Goal: Task Accomplishment & Management: Use online tool/utility

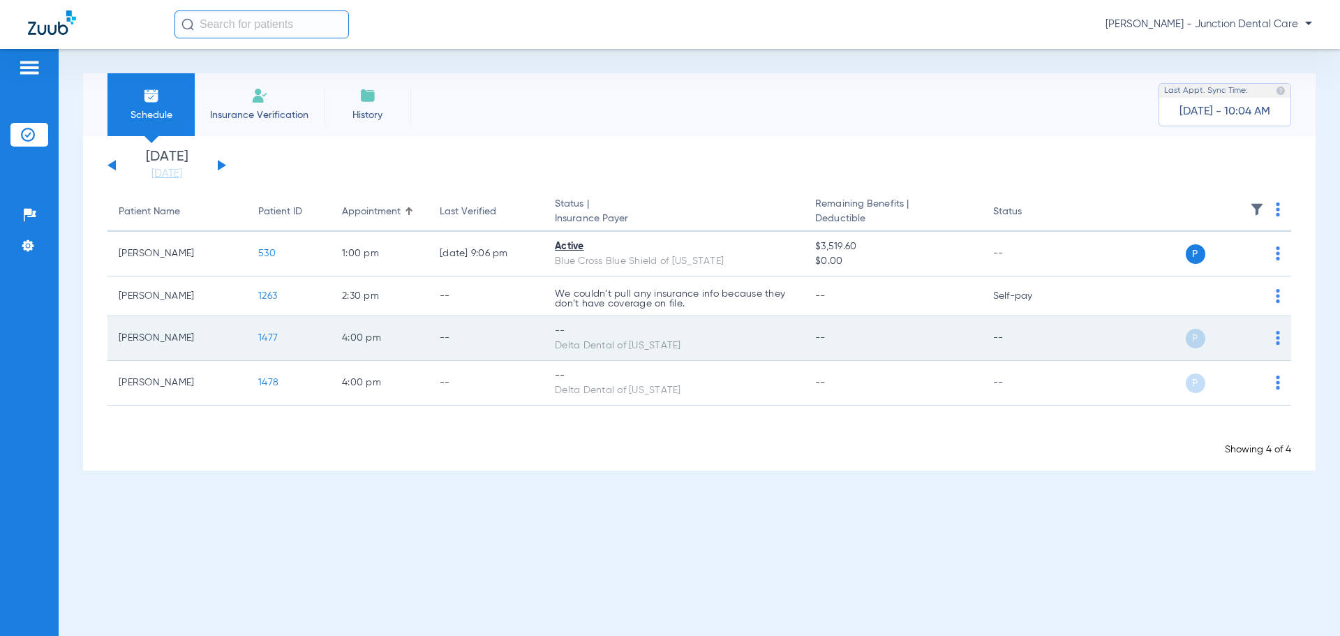
click at [1279, 339] on img at bounding box center [1277, 338] width 4 height 14
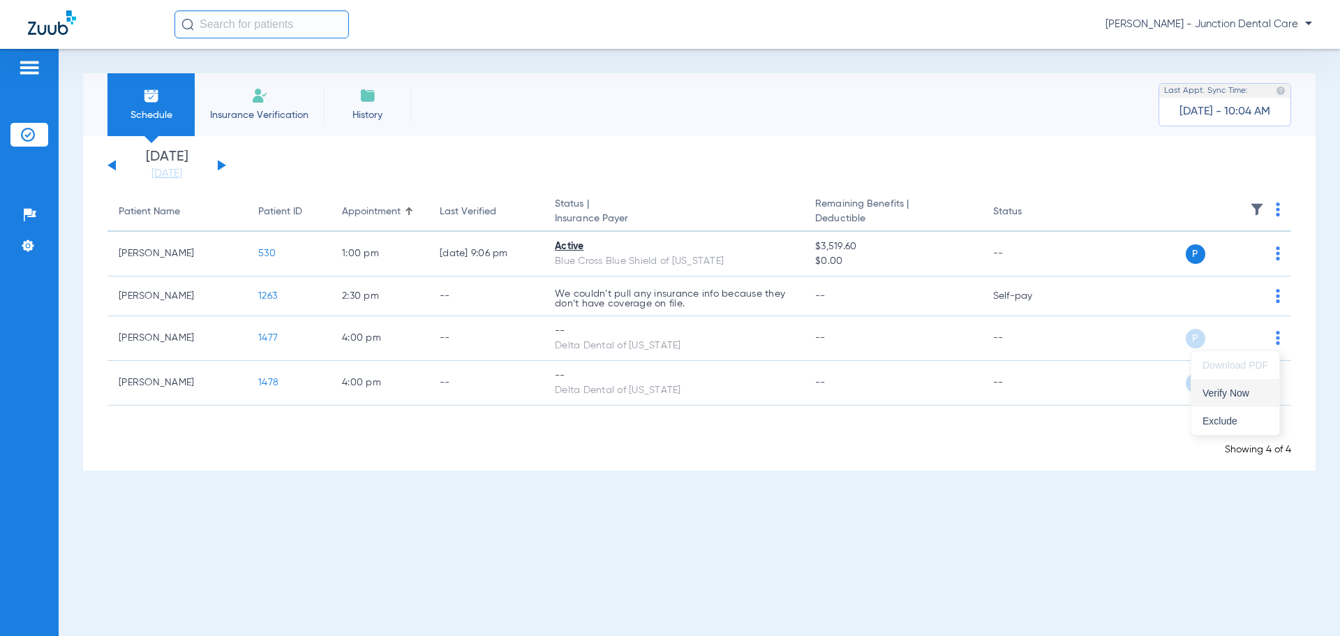
click at [1241, 394] on span "Verify Now" at bounding box center [1235, 393] width 66 height 10
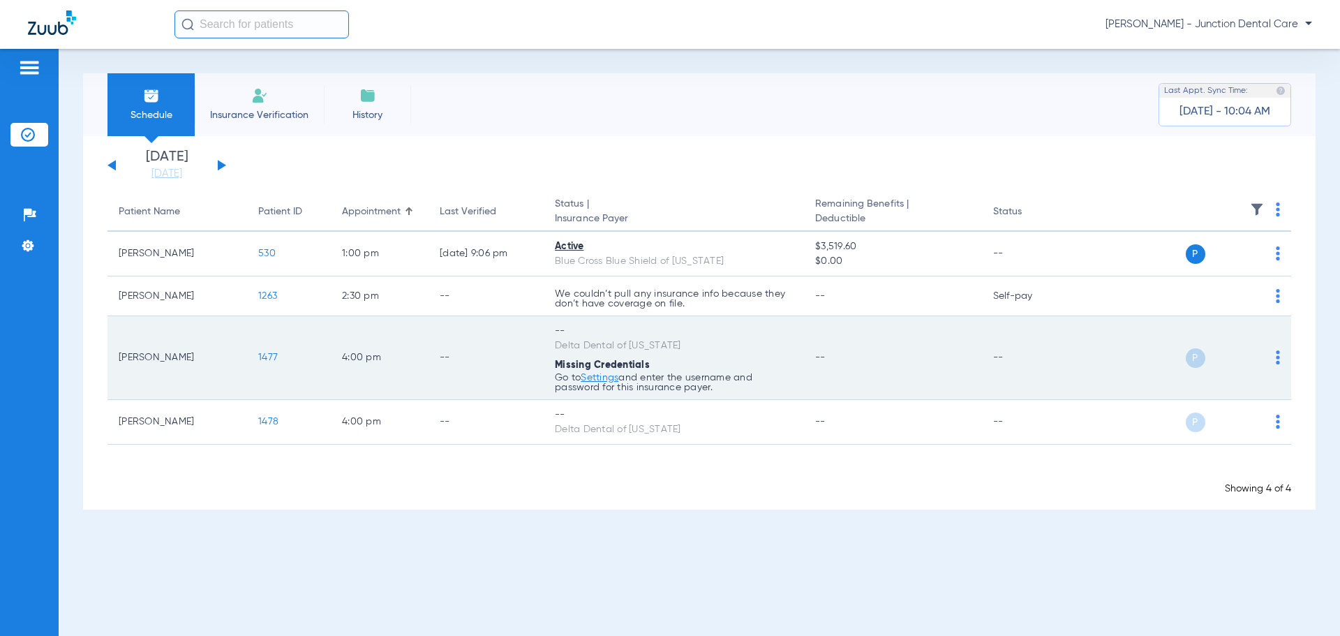
click at [598, 380] on link "Settings" at bounding box center [600, 378] width 38 height 10
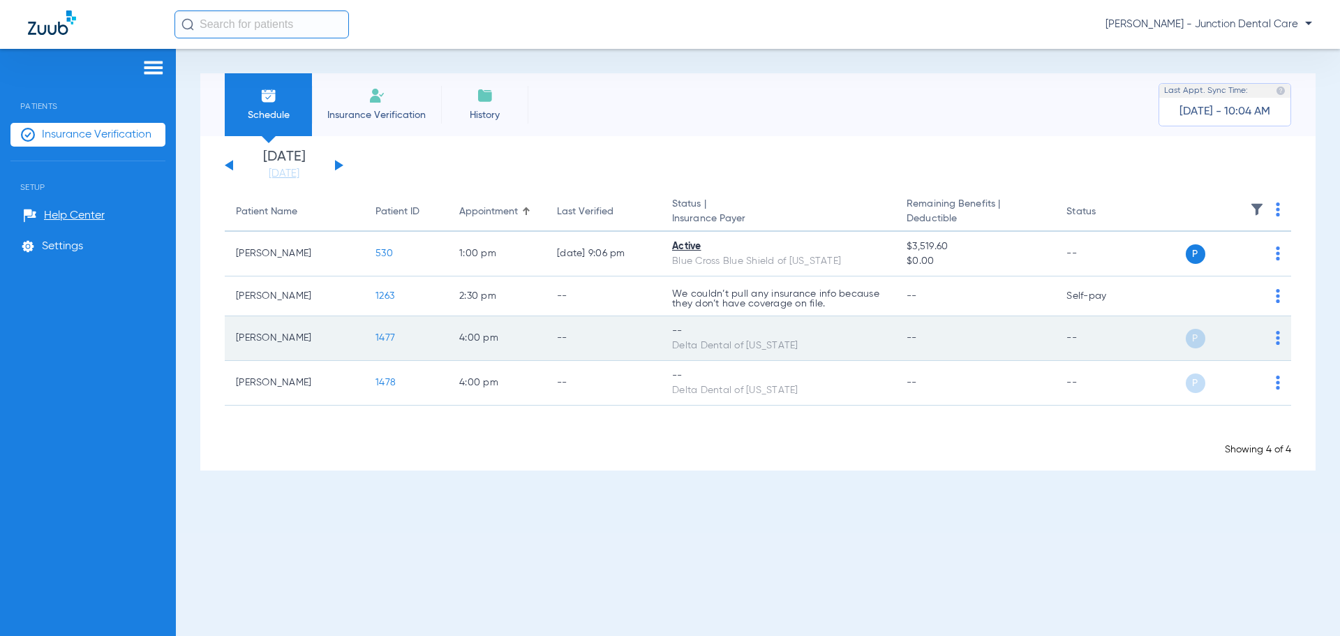
click at [1275, 335] on img at bounding box center [1277, 338] width 4 height 14
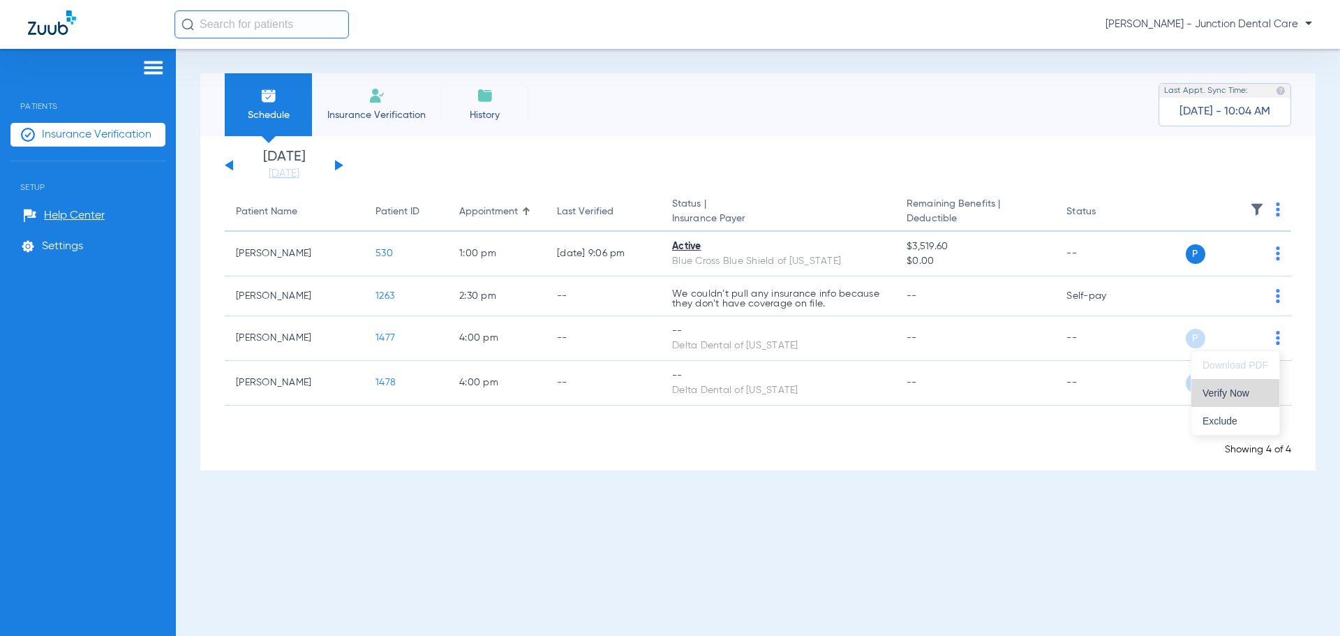
click at [1245, 391] on span "Verify Now" at bounding box center [1235, 393] width 66 height 10
